Goal: Information Seeking & Learning: Learn about a topic

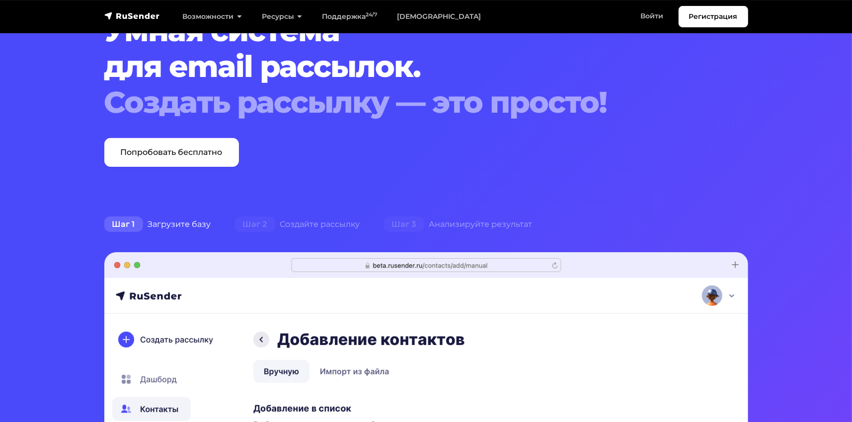
scroll to position [99, 0]
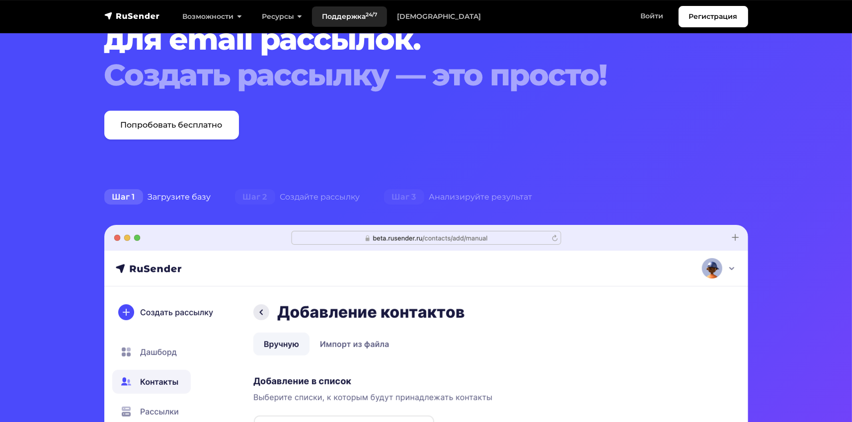
click at [353, 13] on link "Поддержка 24/7" at bounding box center [349, 16] width 75 height 20
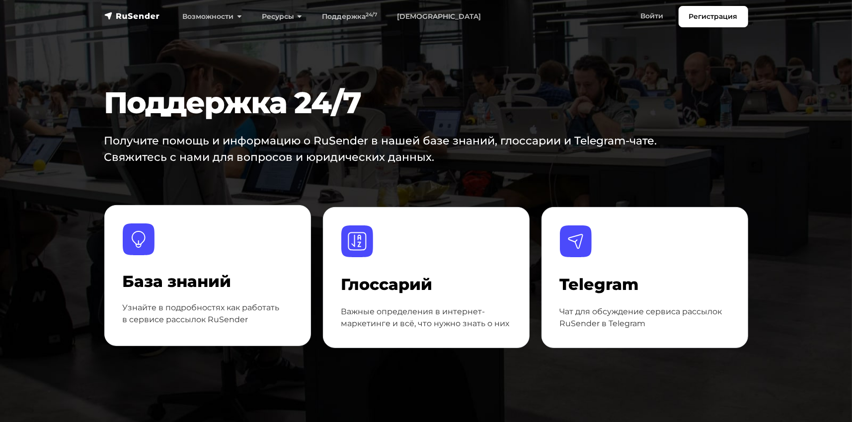
click at [237, 314] on p "Узнайте в подробностях как работать в сервисе рассылок RuSender" at bounding box center [208, 314] width 170 height 24
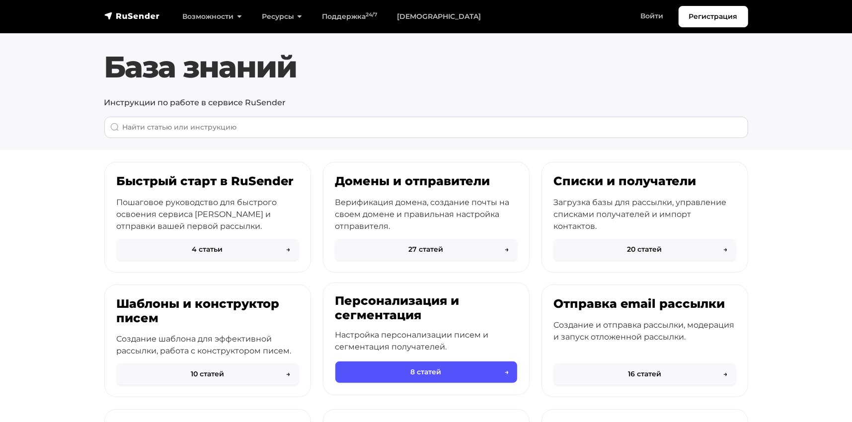
click at [424, 375] on button "8 статей →" at bounding box center [426, 371] width 182 height 21
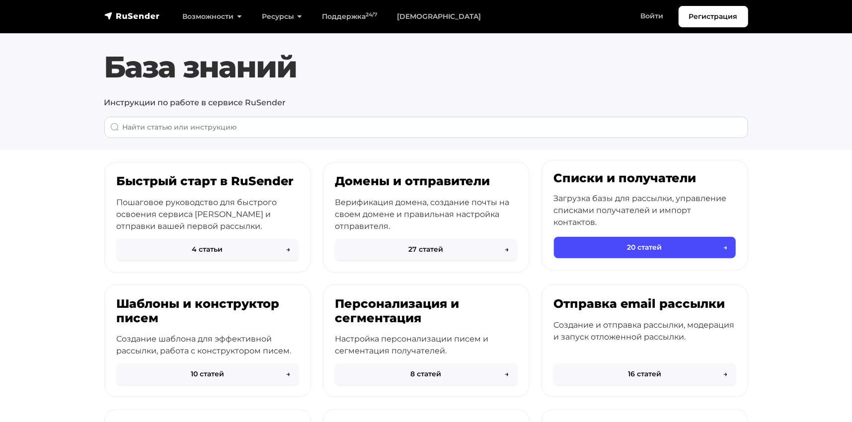
click at [695, 198] on p "Загрузка базы для рассылки, управление списками получателей и импорт контактов." at bounding box center [645, 211] width 182 height 36
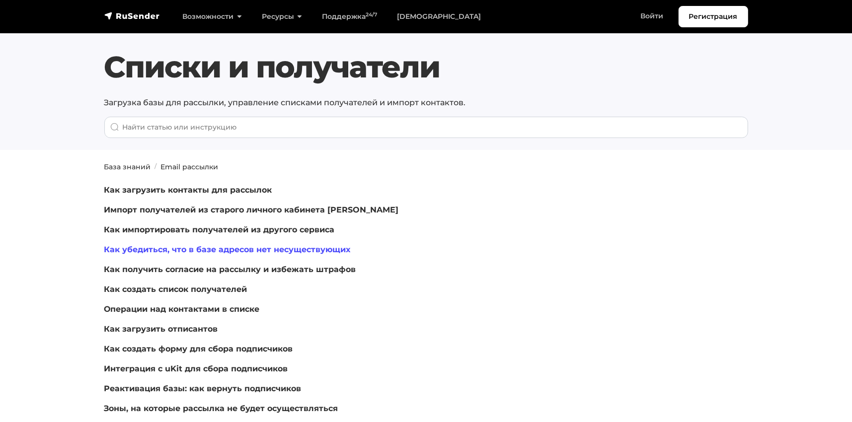
click at [228, 249] on link "Как убедиться, что в базе адресов нет несуществующих" at bounding box center [227, 249] width 246 height 9
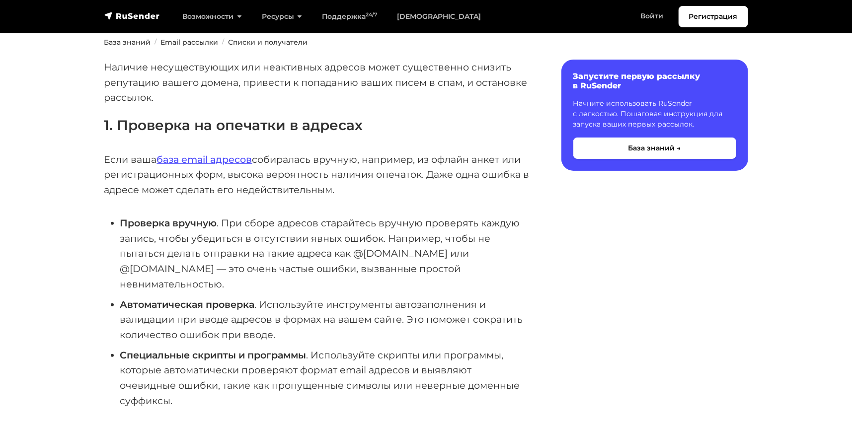
scroll to position [149, 0]
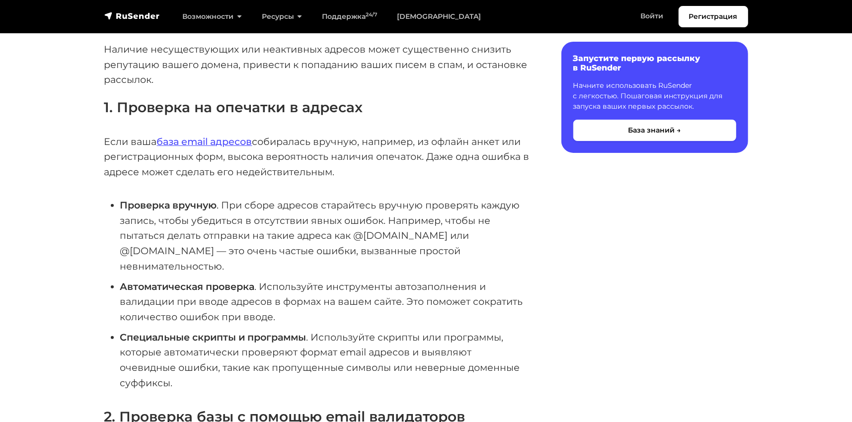
click at [367, 299] on li "Автоматическая проверка . Используйте инструменты автозаполнения и валидации пр…" at bounding box center [324, 302] width 409 height 46
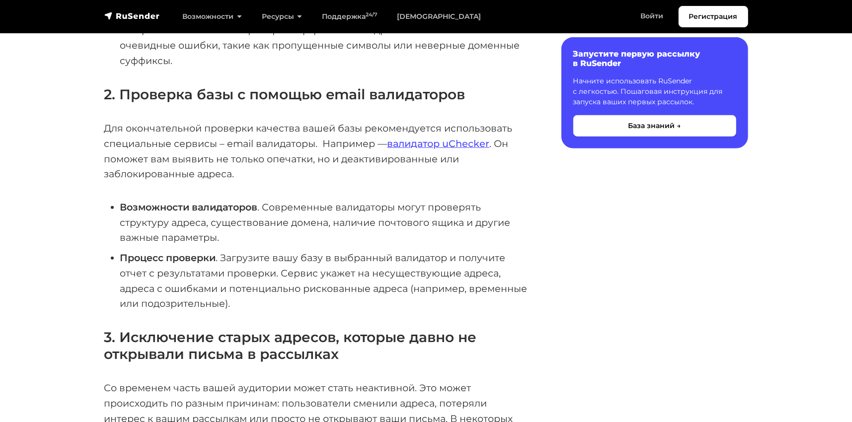
scroll to position [447, 0]
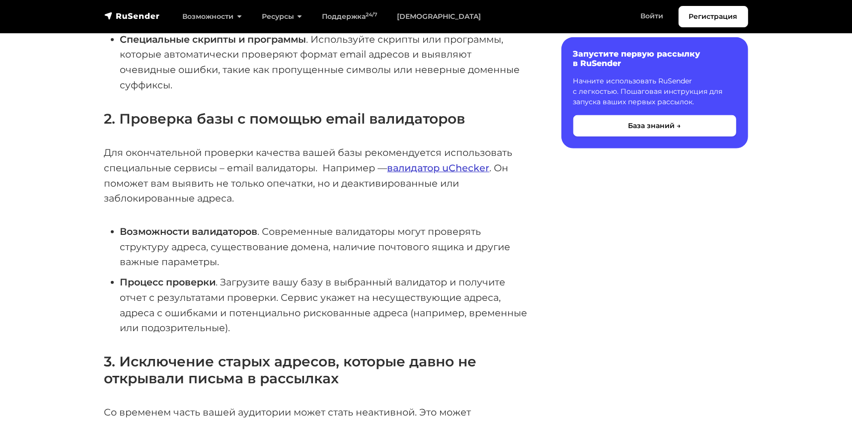
click at [455, 162] on link "валидатор uChecker" at bounding box center [438, 168] width 102 height 12
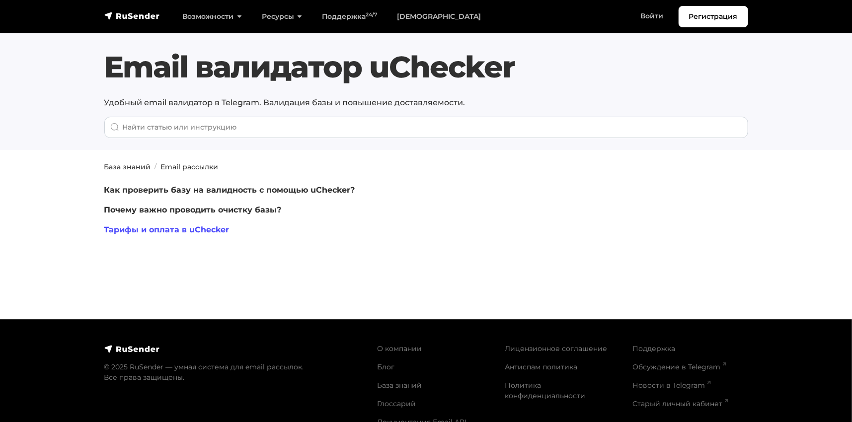
click at [202, 229] on link "Тарифы и оплата в uChecker" at bounding box center [166, 229] width 125 height 9
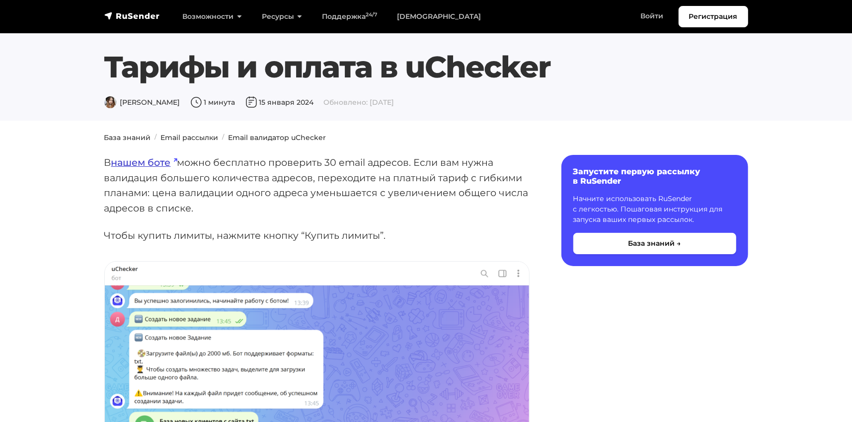
click at [153, 163] on link "нашем боте" at bounding box center [144, 162] width 66 height 12
